Goal: Transaction & Acquisition: Purchase product/service

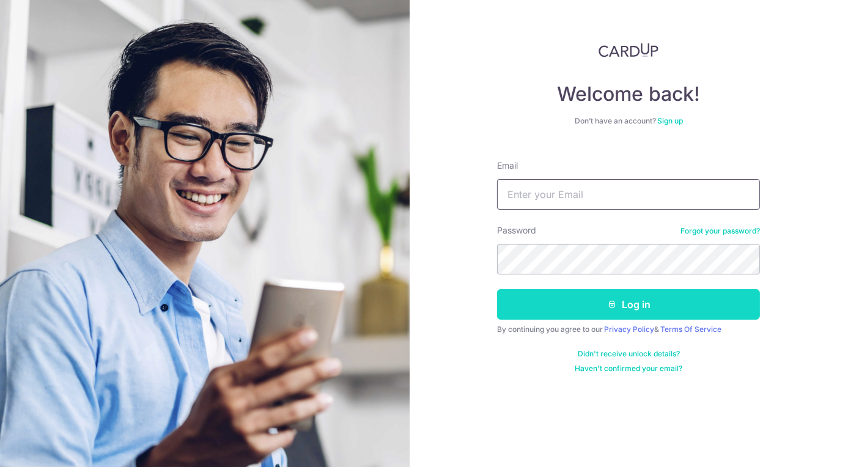
type input "Samuel.Tey@Atlas-Translog.com"
click at [565, 300] on button "Log in" at bounding box center [628, 304] width 263 height 31
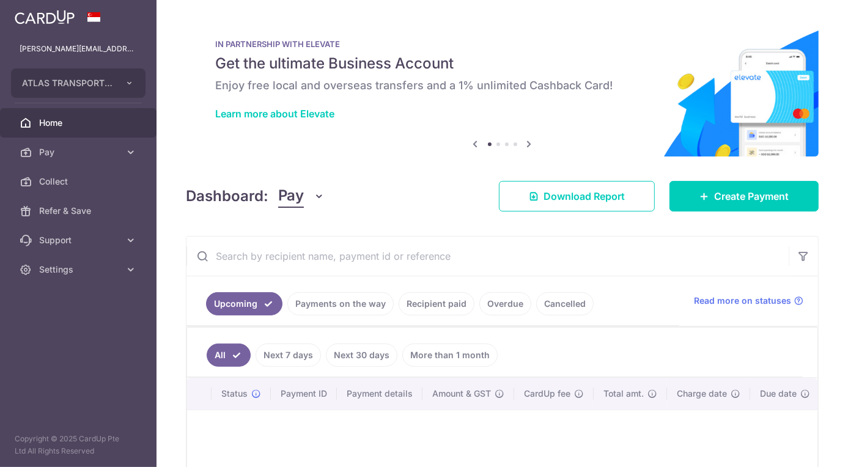
click at [523, 263] on input "text" at bounding box center [487, 256] width 602 height 39
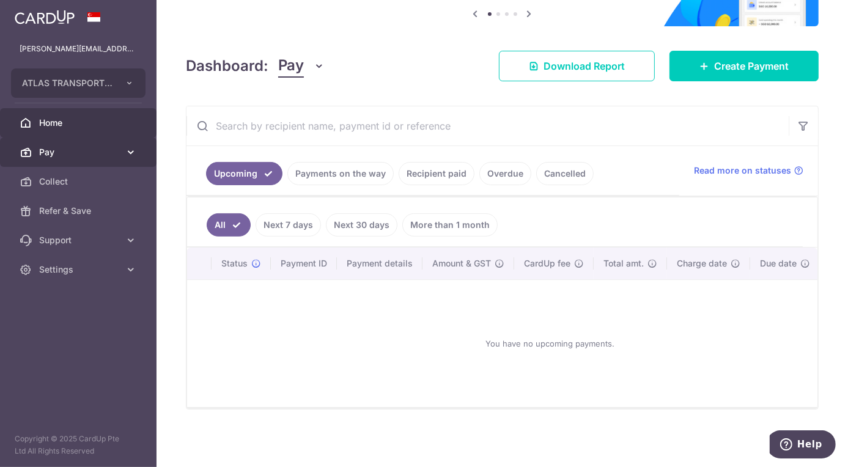
click at [123, 155] on link "Pay" at bounding box center [78, 152] width 156 height 29
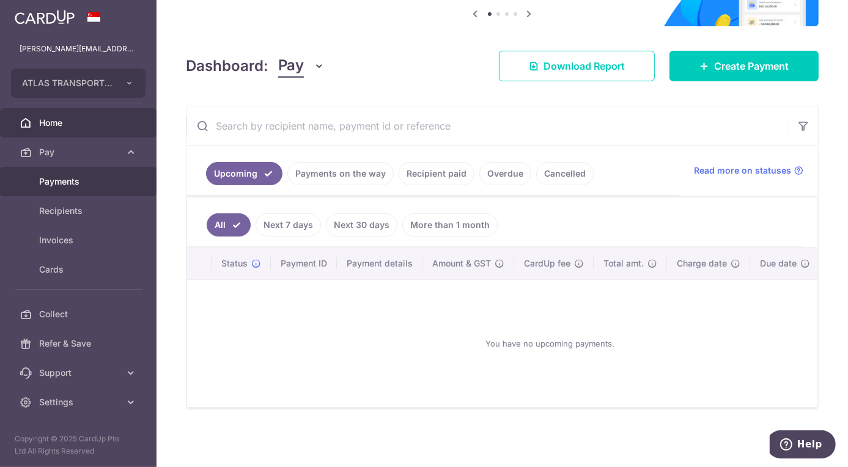
click at [41, 178] on span "Payments" at bounding box center [79, 181] width 81 height 12
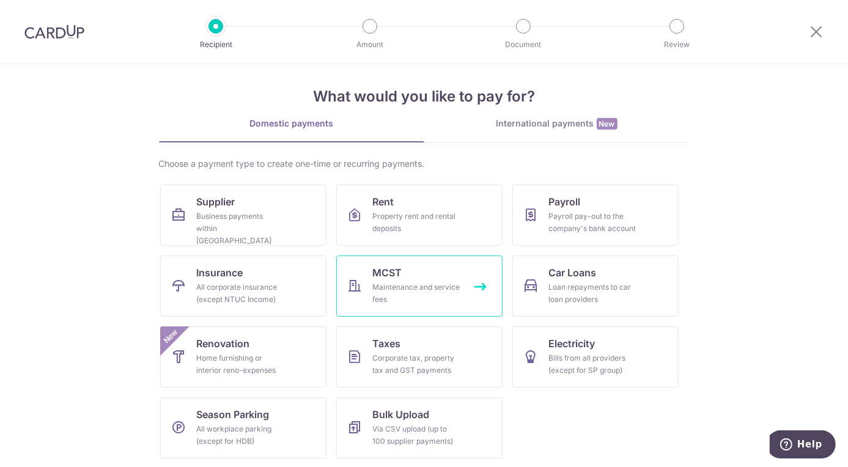
scroll to position [8, 0]
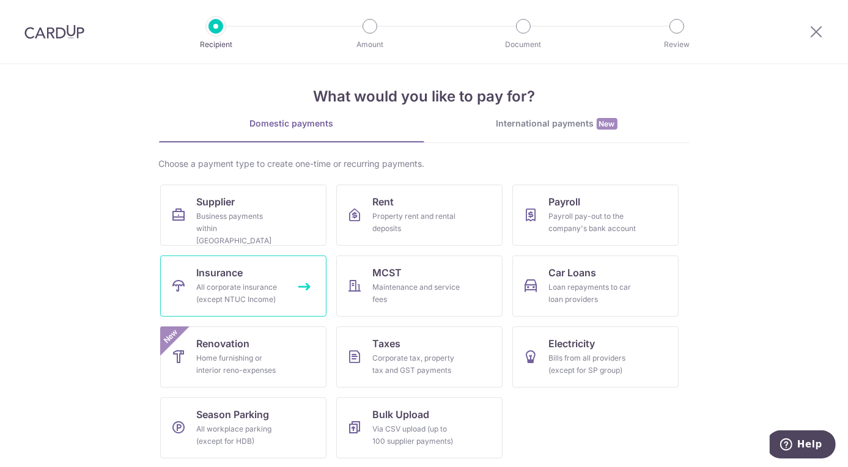
click at [252, 285] on div "All corporate insurance (except NTUC Income)" at bounding box center [241, 293] width 88 height 24
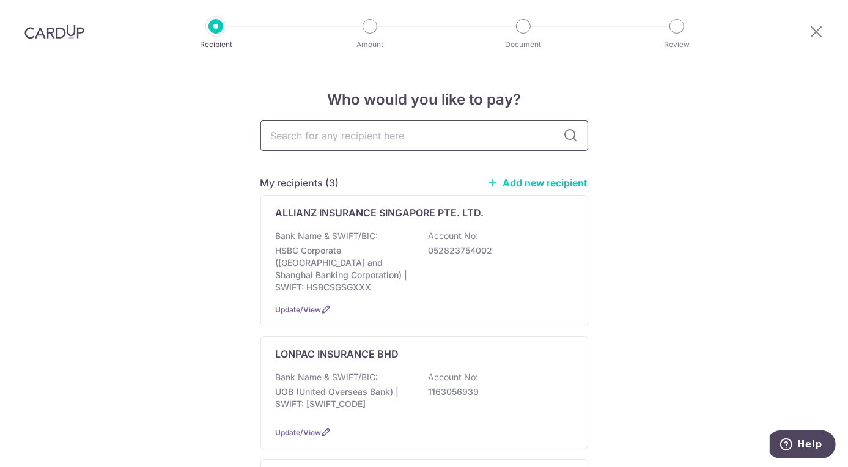
click at [411, 129] on input "text" at bounding box center [424, 135] width 328 height 31
type input "qbe"
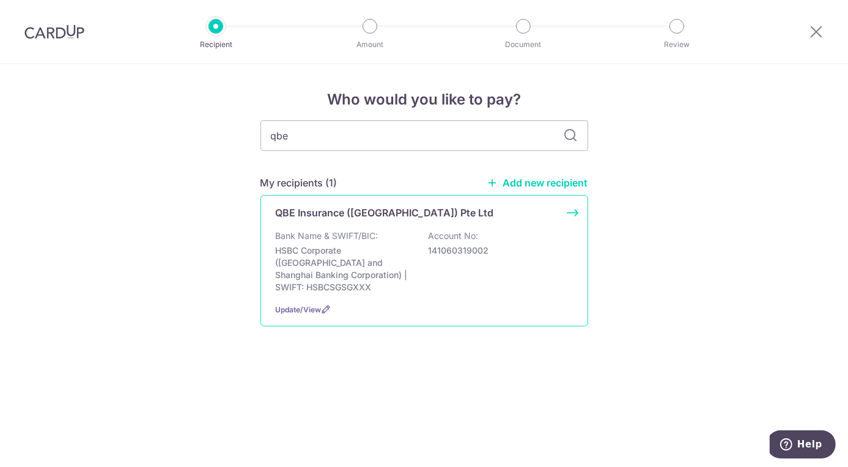
click at [486, 230] on div "Bank Name & SWIFT/BIC: HSBC Corporate (Hongkong and Shanghai Banking Corporatio…" at bounding box center [424, 262] width 297 height 64
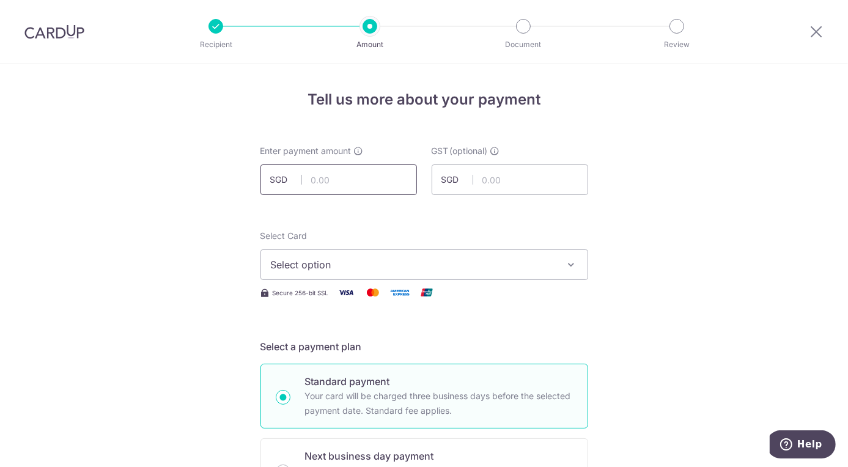
click at [372, 177] on input "text" at bounding box center [338, 179] width 156 height 31
type input "4,728.89"
click at [450, 272] on button "Select option" at bounding box center [424, 264] width 328 height 31
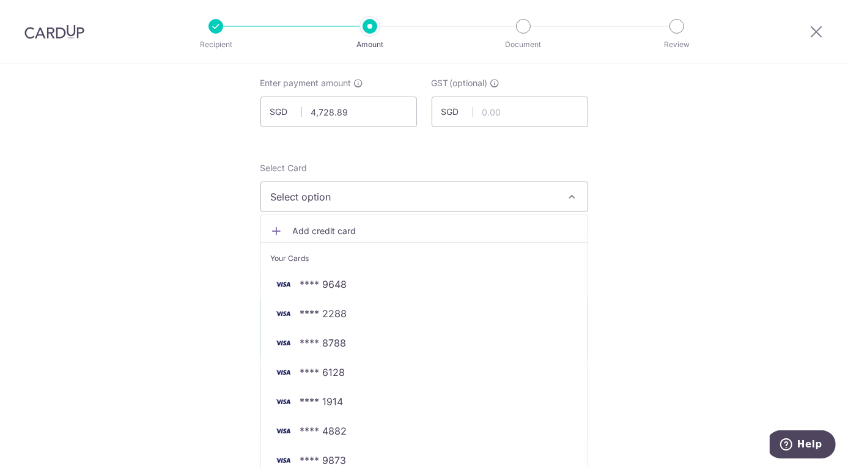
scroll to position [163, 0]
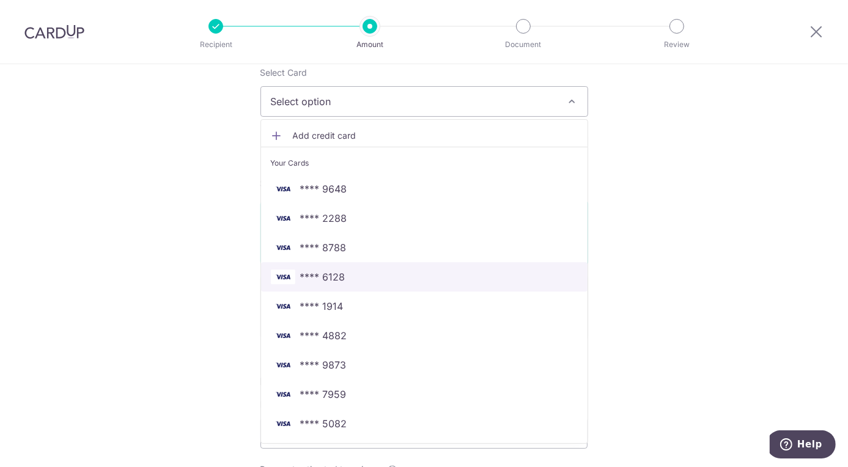
click at [345, 279] on span "**** 6128" at bounding box center [424, 277] width 307 height 15
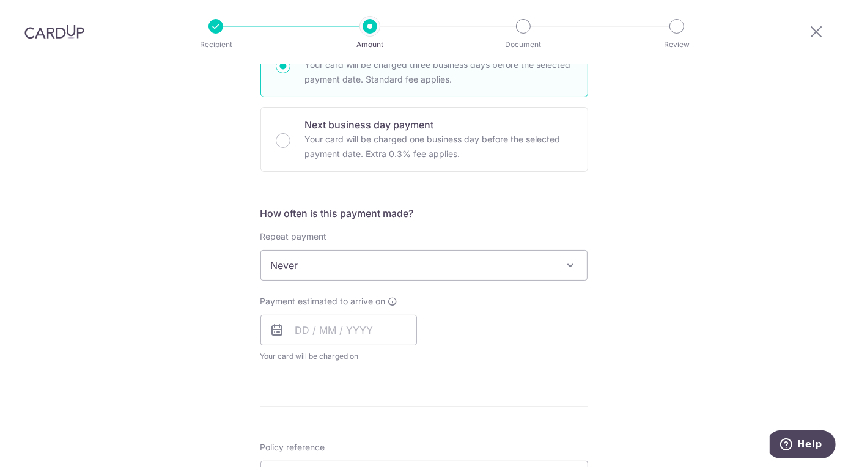
scroll to position [331, 0]
click at [439, 251] on span "Never" at bounding box center [424, 265] width 326 height 29
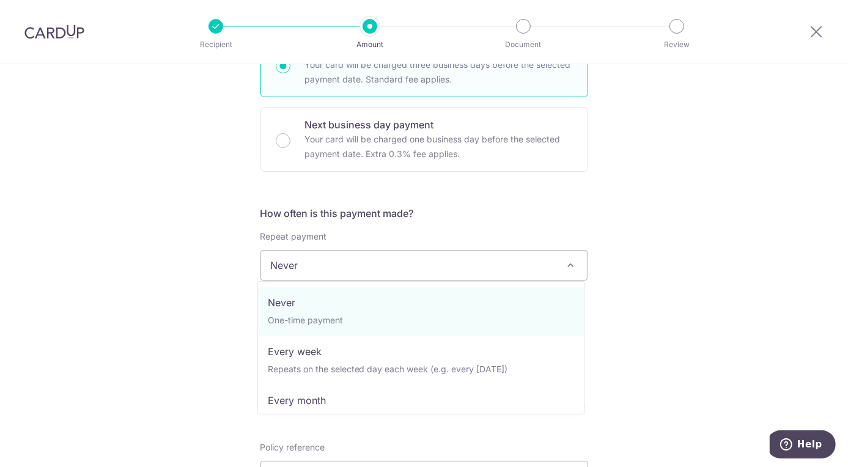
click at [139, 235] on div "Tell us more about your payment Enter payment amount SGD 4,728.89 4728.89 GST (…" at bounding box center [424, 327] width 848 height 1188
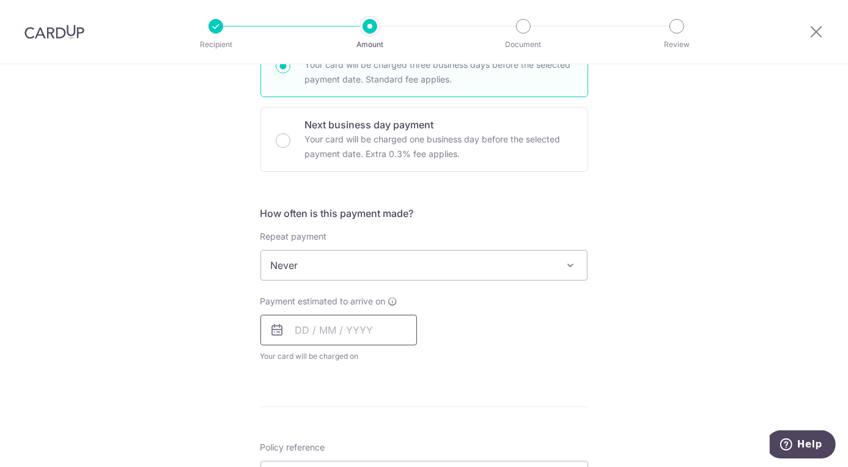
click at [296, 328] on input "text" at bounding box center [338, 330] width 156 height 31
click at [380, 462] on link "16" at bounding box center [383, 466] width 20 height 20
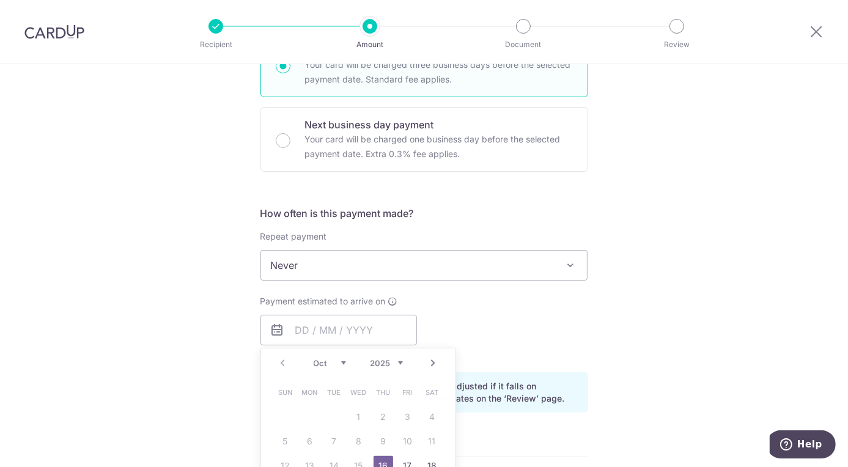
type input "[DATE]"
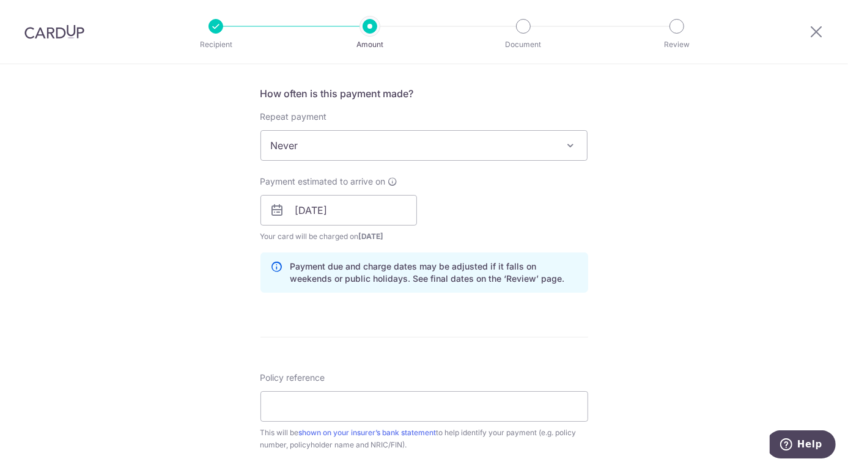
scroll to position [584, 0]
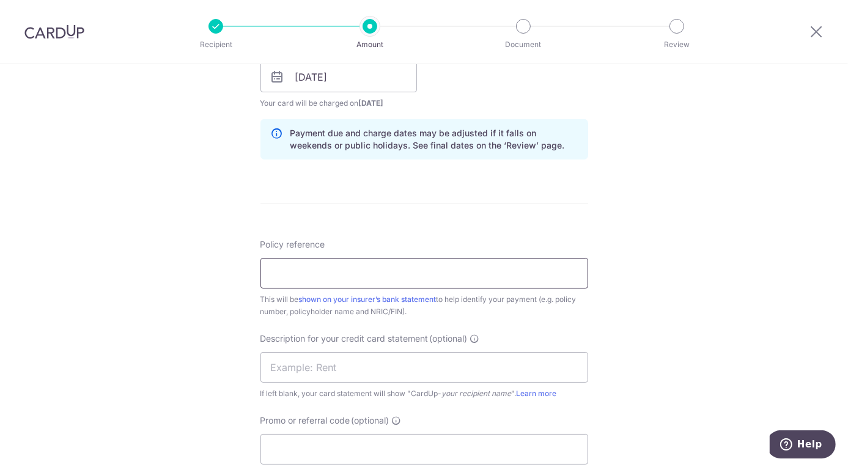
click at [487, 261] on input "Policy reference" at bounding box center [424, 273] width 328 height 31
type input "S"
paste input "DN2502321"
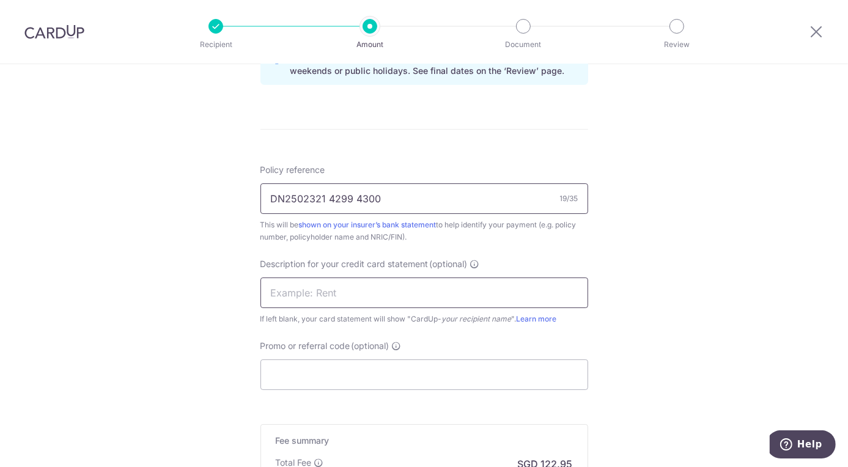
type input "DN2502321 4299 4300"
click at [451, 288] on input "text" at bounding box center [424, 292] width 328 height 31
type input "RP FWMI WICA"
click at [366, 379] on input "Promo or referral code (optional)" at bounding box center [424, 374] width 328 height 31
type input "A"
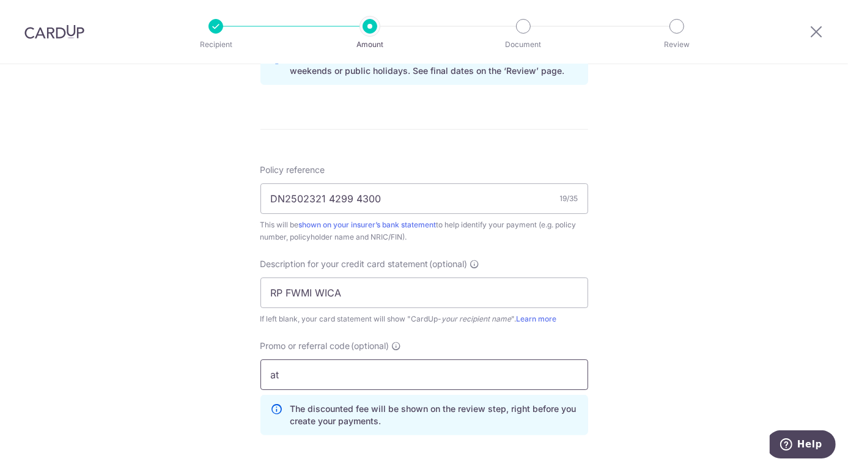
type input "a"
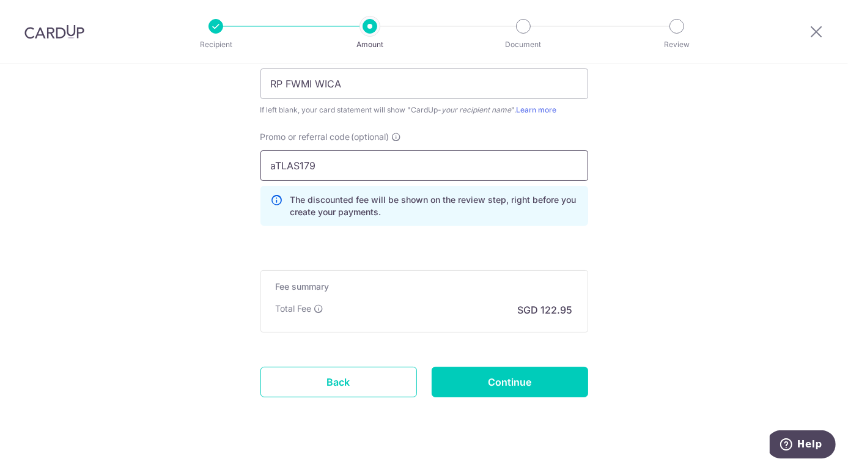
scroll to position [874, 0]
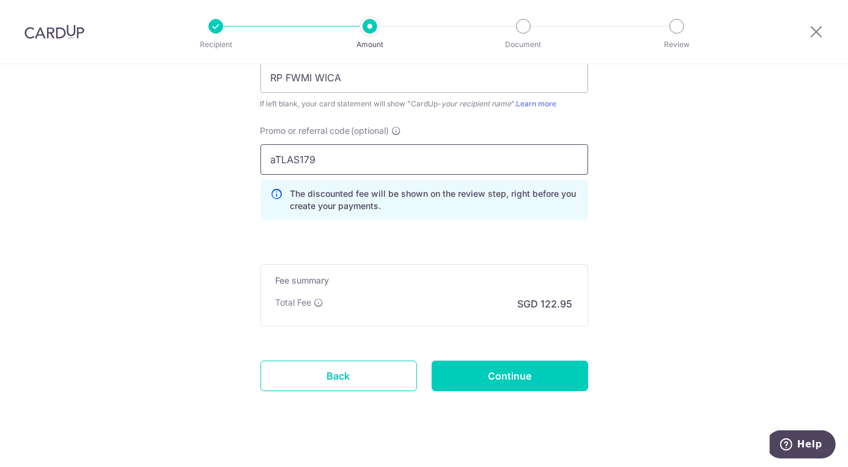
click at [273, 156] on input "aTLAS179" at bounding box center [424, 159] width 328 height 31
type input "ATLAS179"
click at [504, 375] on input "Continue" at bounding box center [510, 376] width 156 height 31
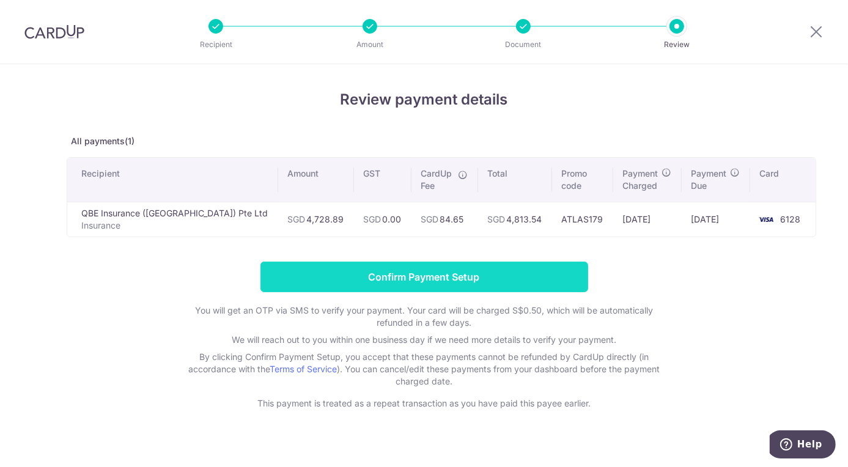
click at [490, 285] on input "Confirm Payment Setup" at bounding box center [424, 277] width 328 height 31
